Goal: Transaction & Acquisition: Subscribe to service/newsletter

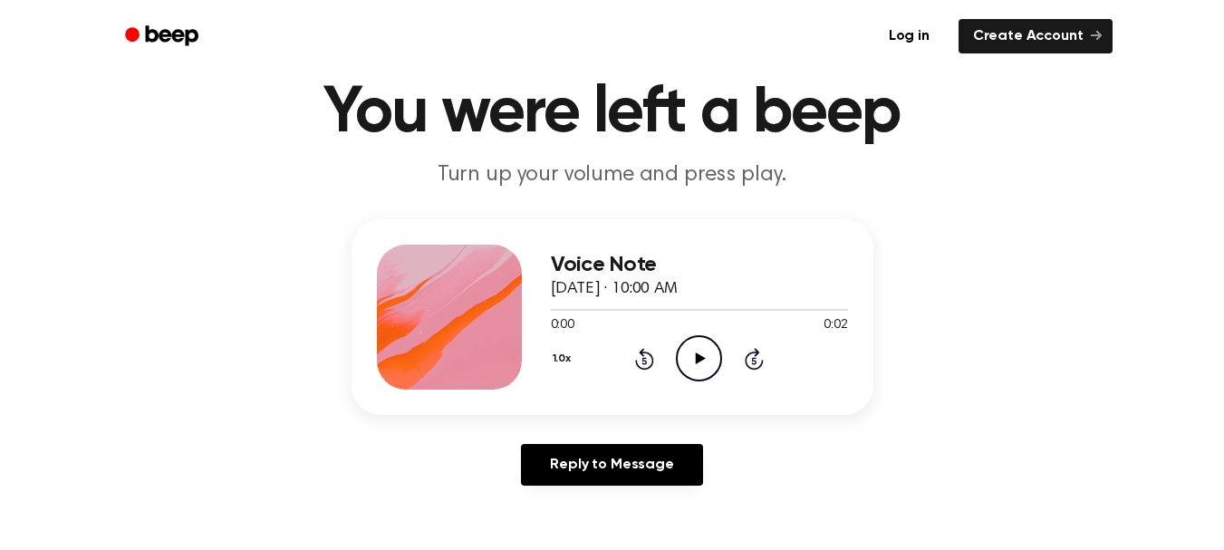
scroll to position [71, 0]
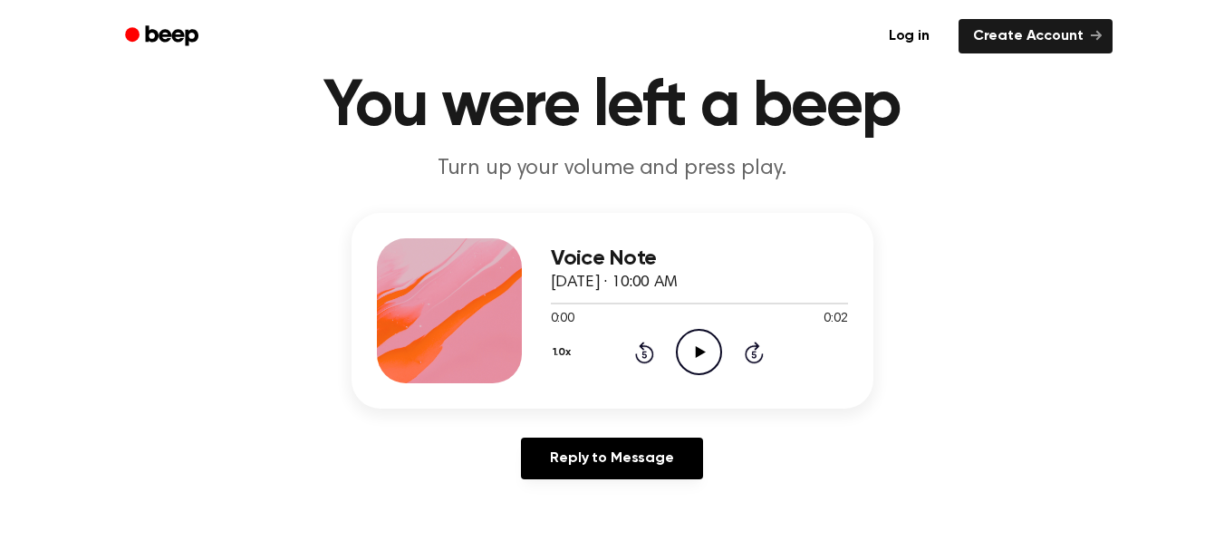
drag, startPoint x: 1025, startPoint y: 394, endPoint x: 862, endPoint y: 384, distance: 163.4
click at [1025, 394] on div "Voice Note [DATE] · 10:00 AM 0:00 0:02 Your browser does not support the [objec…" at bounding box center [612, 353] width 1180 height 281
click at [696, 331] on circle at bounding box center [699, 352] width 44 height 44
click at [697, 332] on icon "Play Audio" at bounding box center [699, 352] width 46 height 46
click at [687, 337] on icon "Play Audio" at bounding box center [699, 352] width 46 height 46
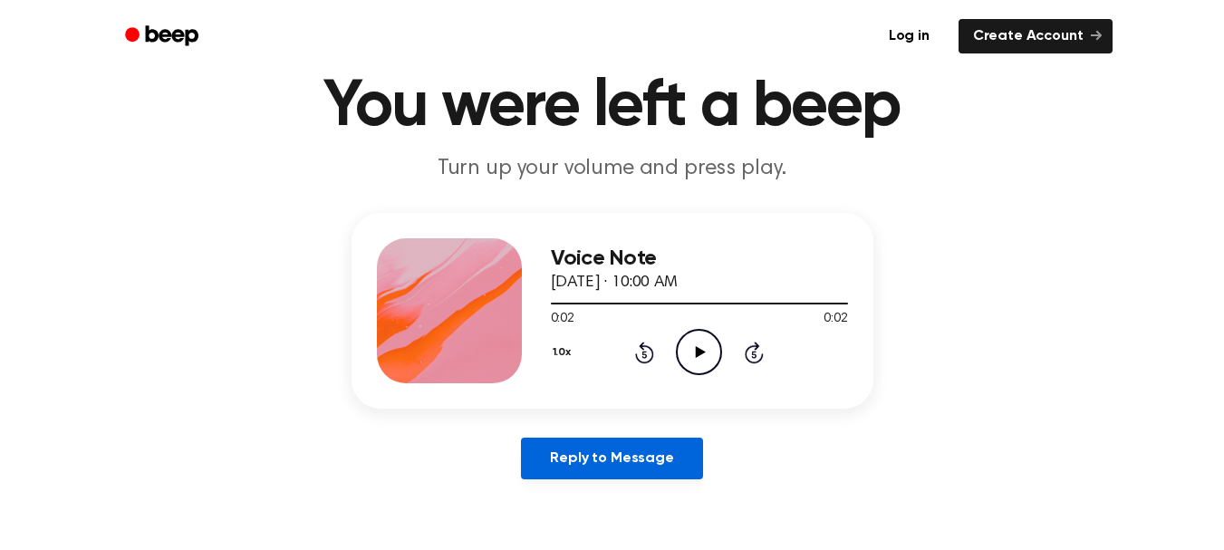
click at [669, 451] on link "Reply to Message" at bounding box center [611, 459] width 181 height 42
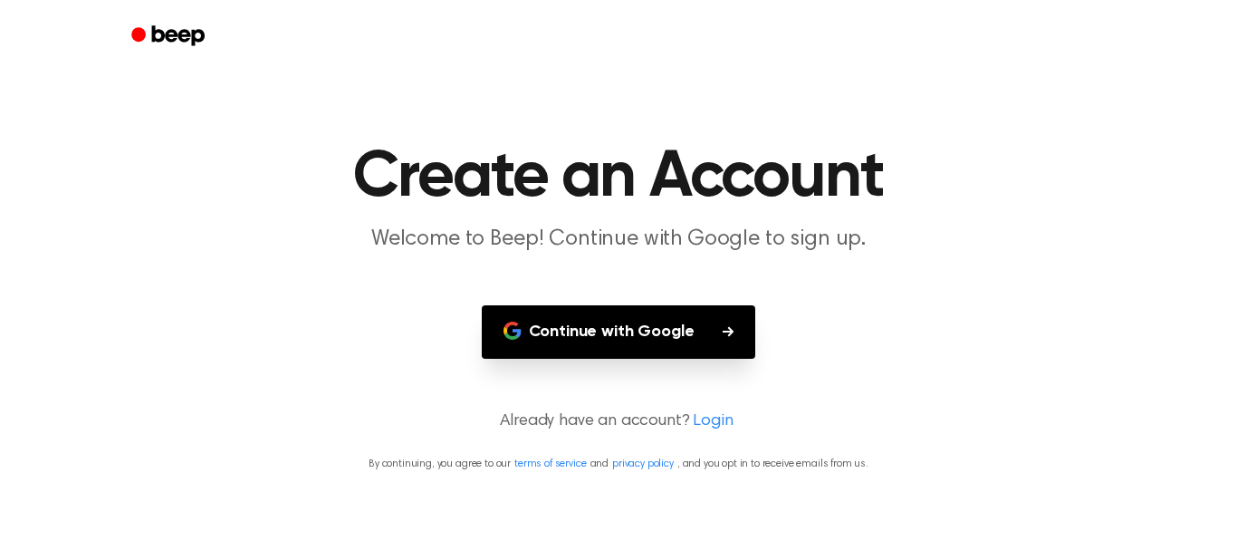
click at [710, 331] on button "Continue with Google" at bounding box center [619, 331] width 274 height 53
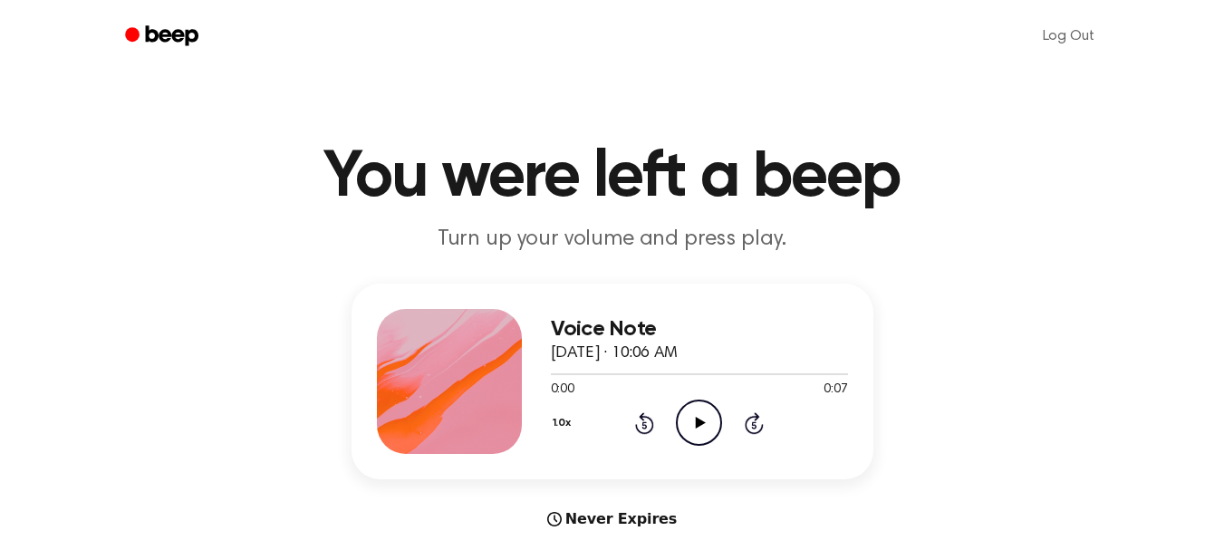
click at [716, 401] on icon "Play Audio" at bounding box center [699, 422] width 46 height 46
click at [694, 410] on icon "Play Audio" at bounding box center [699, 422] width 46 height 46
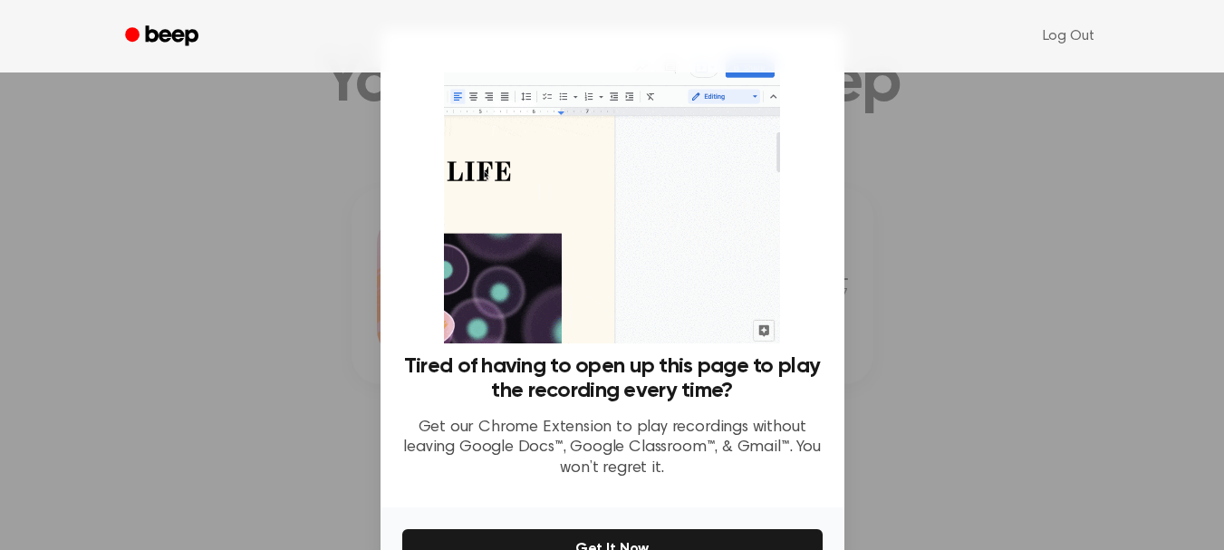
scroll to position [93, 0]
click at [946, 388] on div at bounding box center [612, 275] width 1224 height 550
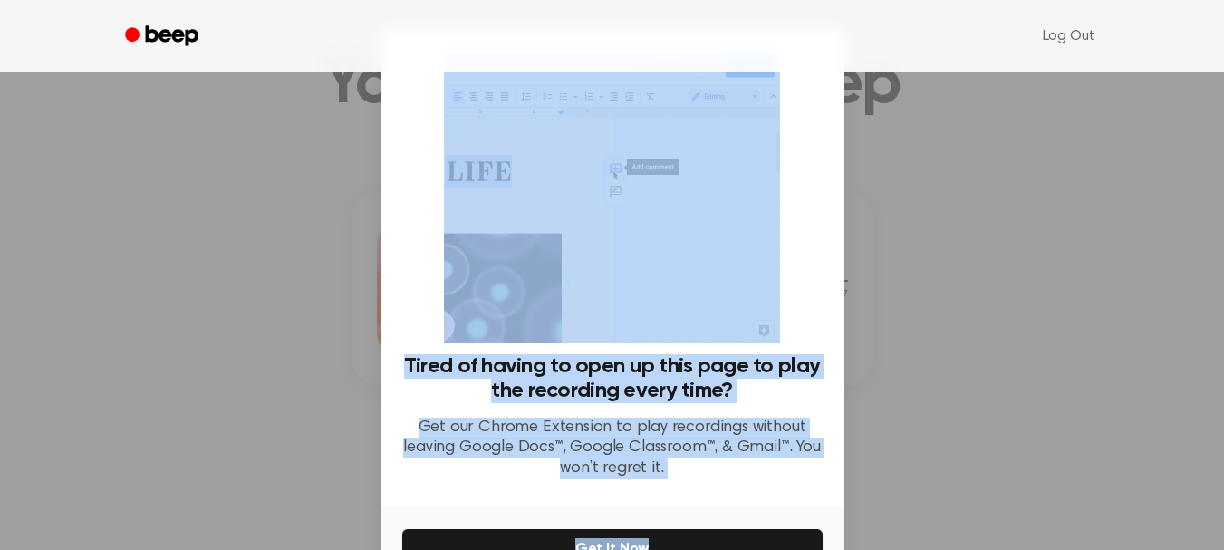
drag, startPoint x: 946, startPoint y: 388, endPoint x: 700, endPoint y: 530, distance: 283.7
click at [700, 530] on div "​ Tired of having to open up this page to play the recording every time? Get ou…" at bounding box center [612, 329] width 1224 height 659
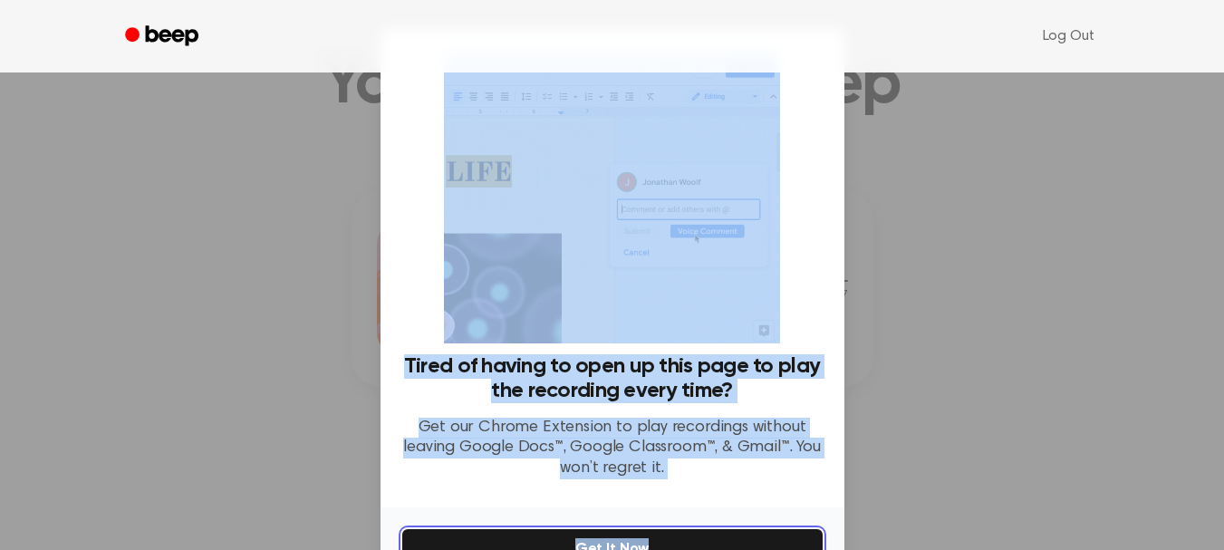
click at [700, 530] on button "Get It Now" at bounding box center [612, 549] width 420 height 40
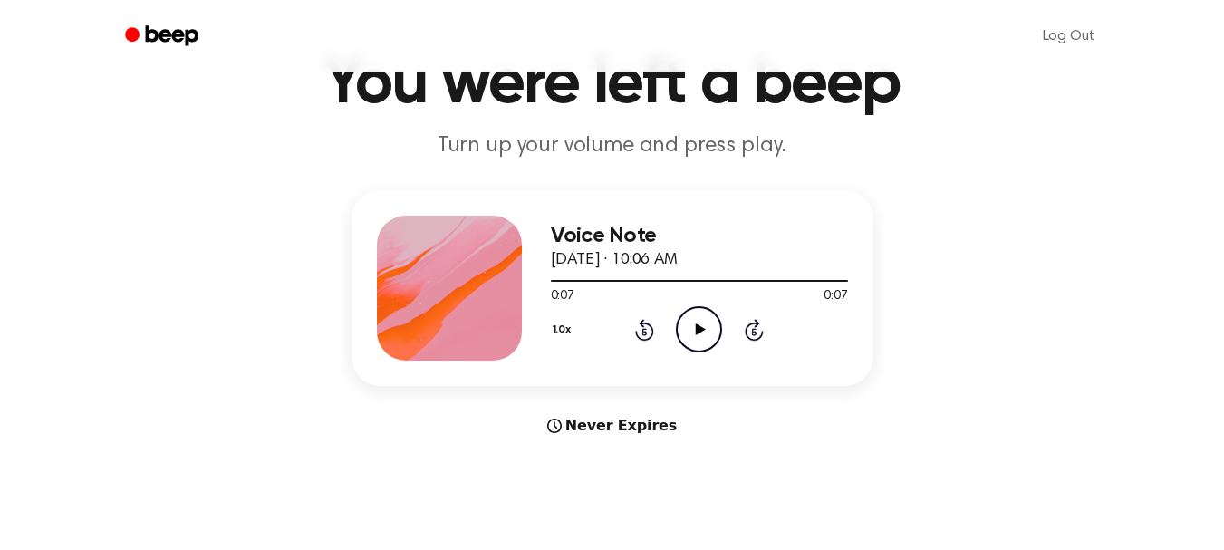
click at [693, 324] on icon "Play Audio" at bounding box center [699, 329] width 46 height 46
